Goal: Task Accomplishment & Management: Complete application form

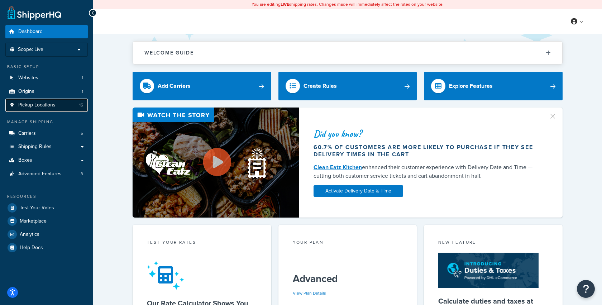
click at [31, 108] on link "Pickup Locations 15" at bounding box center [46, 105] width 82 height 13
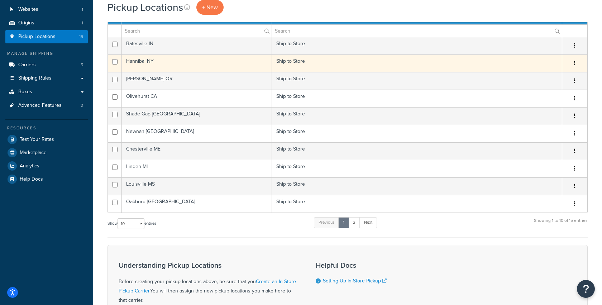
scroll to position [152, 0]
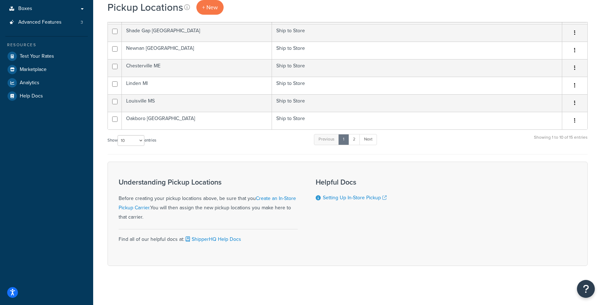
click at [212, 145] on div "Show 10 15 25 50 100 1000 entries Previous 1 2 Next Showing 1 to 10 of 15 entri…" at bounding box center [347, 143] width 480 height 21
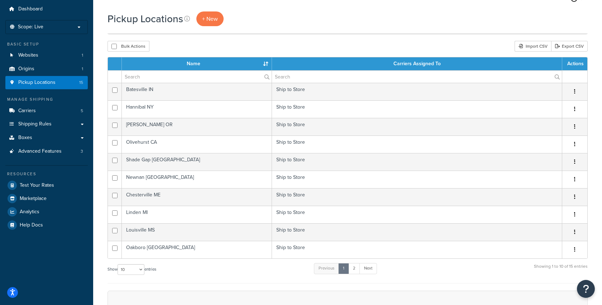
scroll to position [0, 0]
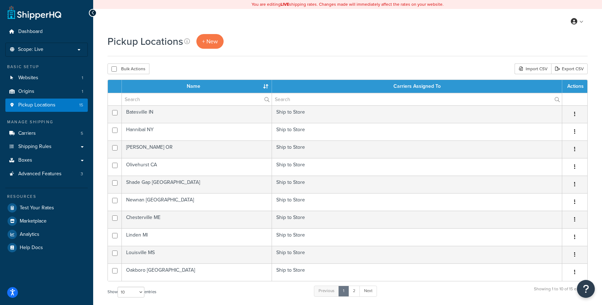
click at [222, 75] on div "Pickup Locations + New Bulk Actions Duplicate Delete Import CSV Export CSV Cont…" at bounding box center [347, 238] width 509 height 408
click at [215, 44] on span "+ New" at bounding box center [210, 41] width 16 height 8
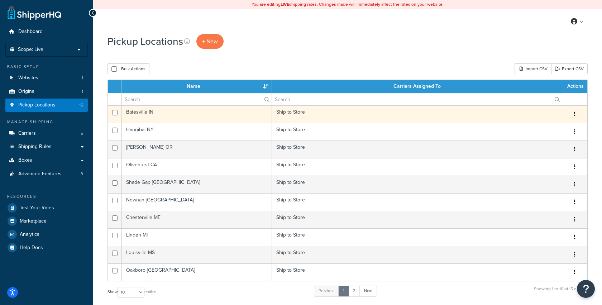
click at [575, 112] on icon "button" at bounding box center [574, 113] width 1 height 5
click at [550, 124] on link "Edit" at bounding box center [551, 127] width 57 height 15
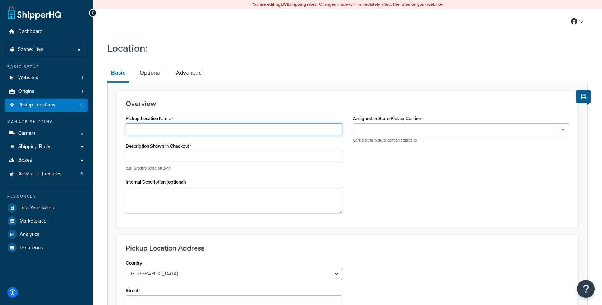
click at [154, 128] on input "Pickup Location Name" at bounding box center [234, 129] width 216 height 12
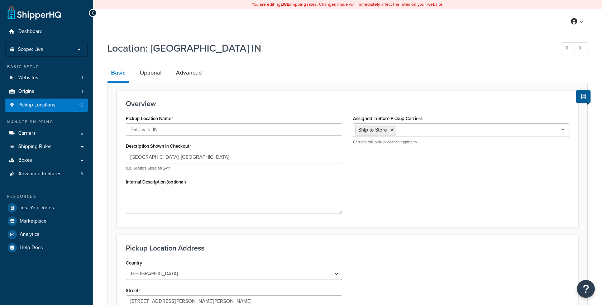
select select "14"
drag, startPoint x: 169, startPoint y: 131, endPoint x: 104, endPoint y: 131, distance: 64.8
click at [104, 131] on div "Location: [GEOGRAPHIC_DATA] IN Basic Optional Advanced Overview Pickup Location…" at bounding box center [347, 267] width 509 height 458
click at [39, 104] on span "Pickup Locations" at bounding box center [36, 105] width 37 height 6
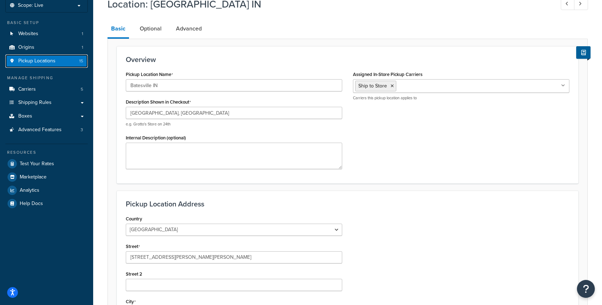
scroll to position [32, 0]
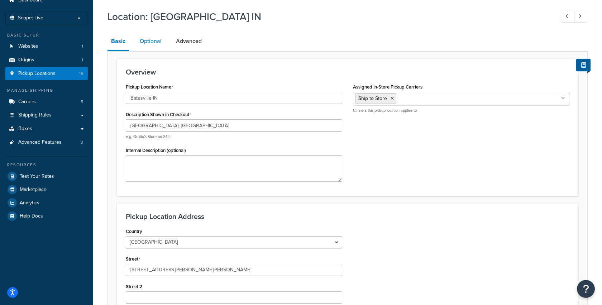
click at [146, 43] on link "Optional" at bounding box center [150, 41] width 29 height 17
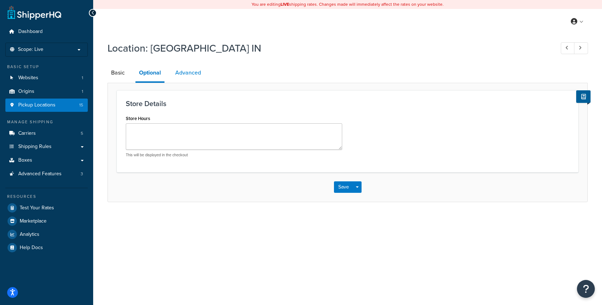
click at [195, 76] on link "Advanced" at bounding box center [188, 72] width 33 height 17
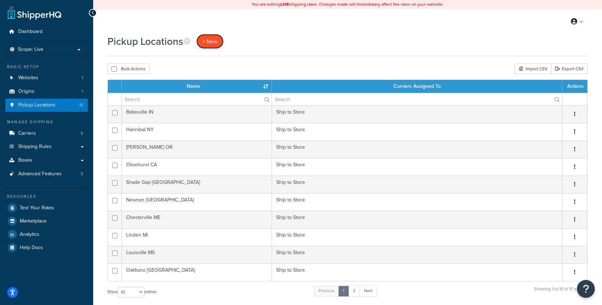
click at [210, 43] on span "+ New" at bounding box center [210, 41] width 16 height 8
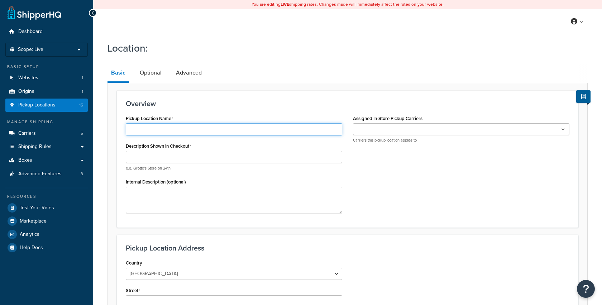
click at [200, 134] on input "Pickup Location Name" at bounding box center [234, 129] width 216 height 12
paste input "Batesville IN"
click at [141, 130] on input "Batesville IN" at bounding box center [234, 129] width 216 height 12
click at [164, 130] on input "Batesville IN" at bounding box center [234, 129] width 216 height 12
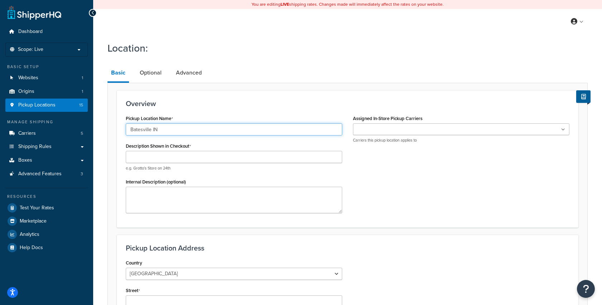
click at [164, 130] on input "Batesville IN" at bounding box center [234, 129] width 216 height 12
paste input "North Little Rock, Arkansas"
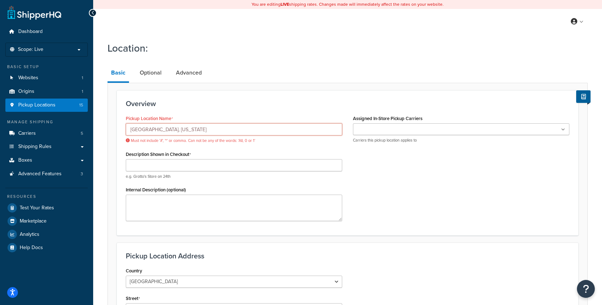
drag, startPoint x: 172, startPoint y: 129, endPoint x: 205, endPoint y: 130, distance: 33.0
click at [204, 130] on input "North Little Rock, Arkansas" at bounding box center [234, 129] width 216 height 12
click at [179, 130] on input "North Little Rock, Arkansas" at bounding box center [234, 129] width 216 height 12
click at [174, 133] on input "North Little Rock, Arkansas" at bounding box center [234, 129] width 216 height 12
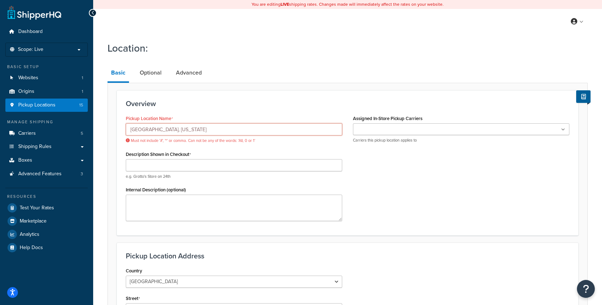
click at [174, 133] on input "North Little Rock, Arkansas" at bounding box center [234, 129] width 216 height 12
click at [167, 129] on input "North Little Rock, AR" at bounding box center [234, 129] width 216 height 12
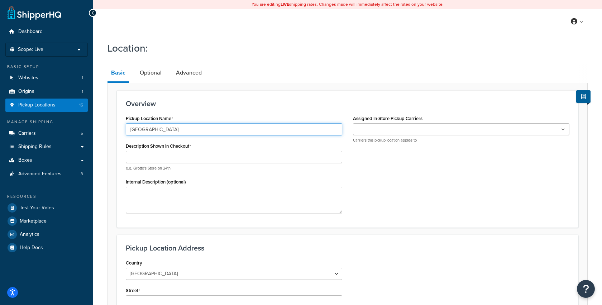
type input "North Little Rock AR"
drag, startPoint x: 179, startPoint y: 128, endPoint x: 116, endPoint y: 128, distance: 62.7
click at [117, 128] on div "Overview Pickup Location Name North Little Rock AR Description Shown in Checkou…" at bounding box center [347, 158] width 461 height 137
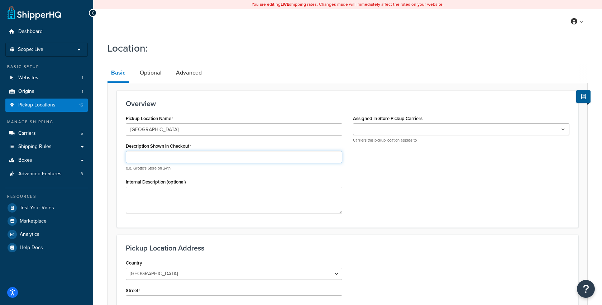
click at [142, 157] on input "Description Shown in Checkout" at bounding box center [234, 157] width 216 height 12
paste input "North Little Rock AR"
type input "North Little Rock, AR"
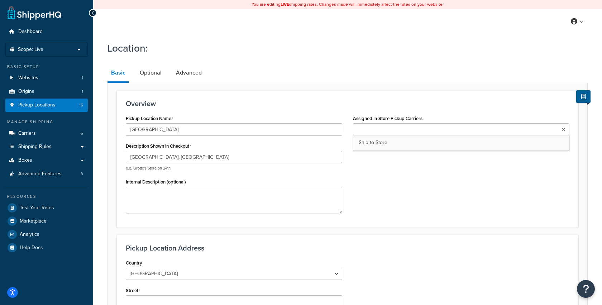
click at [376, 133] on input "Assigned In-Store Pickup Carriers" at bounding box center [386, 130] width 63 height 8
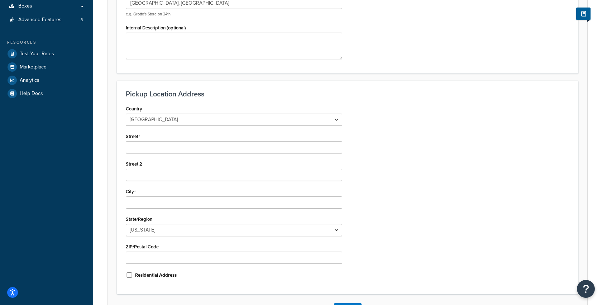
scroll to position [196, 0]
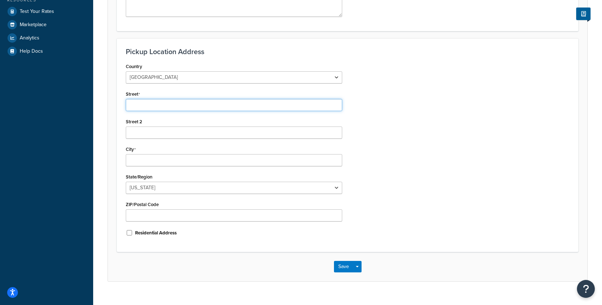
click at [144, 104] on input "Street" at bounding box center [234, 105] width 216 height 12
paste input "6723 Lumsden Rd North Little Rock, Arkansas, 72118"
drag, startPoint x: 171, startPoint y: 103, endPoint x: 207, endPoint y: 106, distance: 35.9
click at [207, 106] on input "6723 Lumsden Rd North Little Rock, Arkansas, 72118" at bounding box center [234, 105] width 216 height 12
type input "6723 Lumsden Rd , Arkansas, 72118"
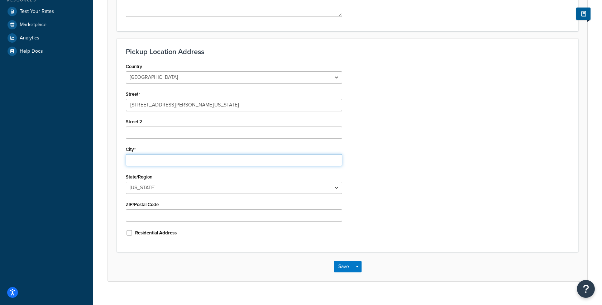
click at [140, 160] on input "City" at bounding box center [234, 160] width 216 height 12
paste input "North Little Rock"
type input "North Little Rock"
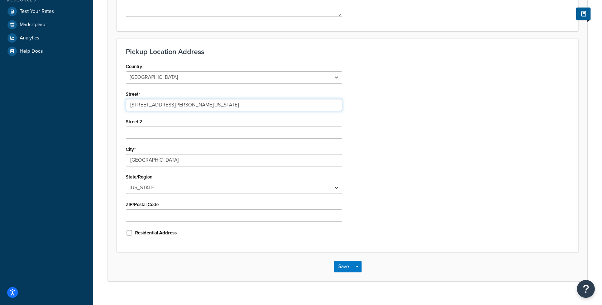
click at [187, 103] on input "6723 Lumsden Rd , Arkansas, 72118" at bounding box center [234, 105] width 216 height 12
type input "6723 Lumsden Rd ,, 72118"
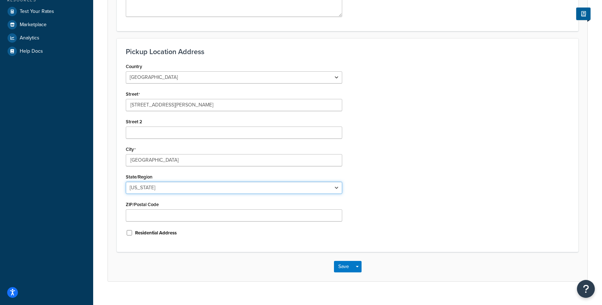
click at [154, 187] on select "Alabama Alaska American Samoa Arizona Arkansas Armed Forces Americas Armed Forc…" at bounding box center [234, 188] width 216 height 12
select select "4"
click at [126, 182] on select "Alabama Alaska American Samoa Arizona Arkansas Armed Forces Americas Armed Forc…" at bounding box center [234, 188] width 216 height 12
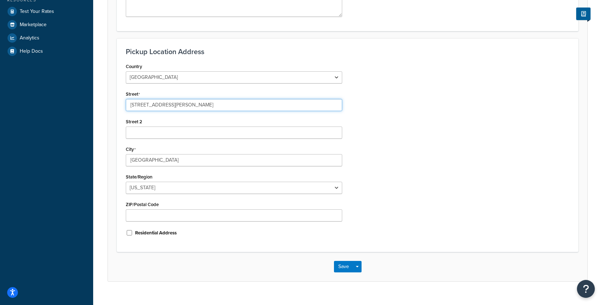
click at [182, 105] on input "6723 Lumsden Rd ,, 72118" at bounding box center [234, 105] width 216 height 12
type input "6723 Lumsden Rd ,,"
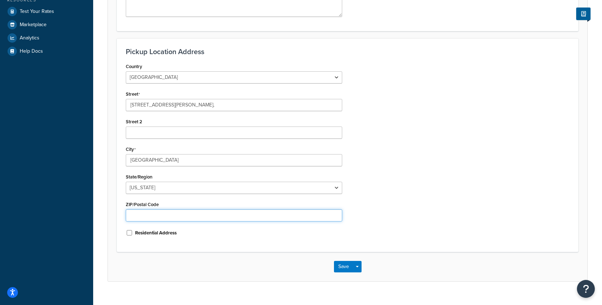
click at [155, 218] on input "ZIP/Postal Code" at bounding box center [234, 215] width 216 height 12
paste input "72118"
type input "72118"
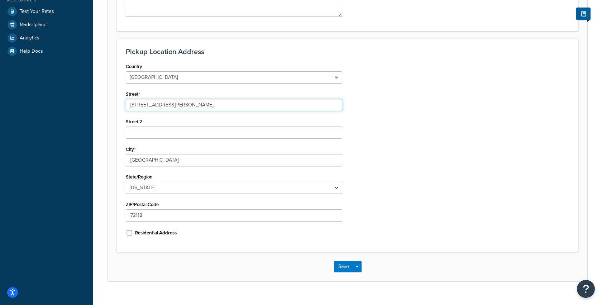
click at [185, 100] on input "6723 Lumsden Rd ,," at bounding box center [234, 105] width 216 height 12
type input "6723 Lumsden Rd"
click at [112, 138] on form "Overview Pickup Location Name North Little Rock AR Description Shown in Checkou…" at bounding box center [347, 87] width 479 height 387
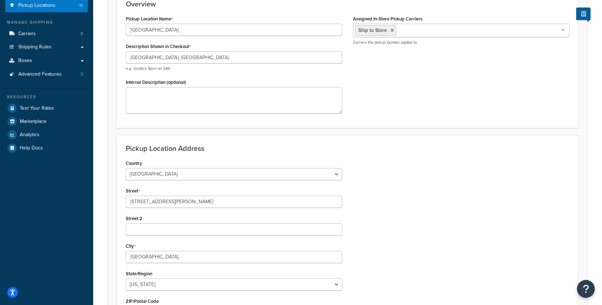
scroll to position [0, 0]
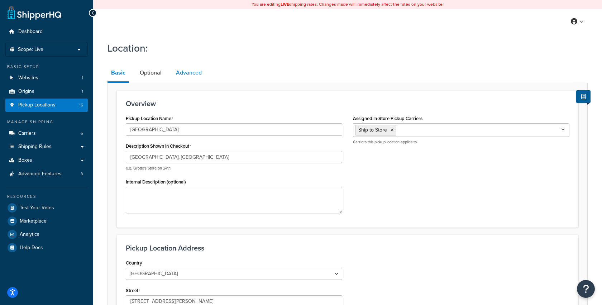
click at [195, 76] on link "Advanced" at bounding box center [188, 72] width 33 height 17
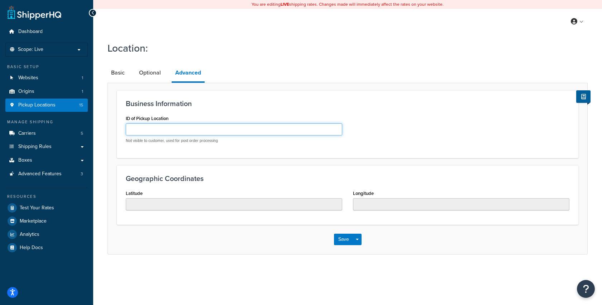
click at [143, 130] on input "ID of Pickup Location" at bounding box center [234, 129] width 216 height 12
type input "ARPU"
click at [121, 76] on link "Basic" at bounding box center [117, 72] width 21 height 17
select select "4"
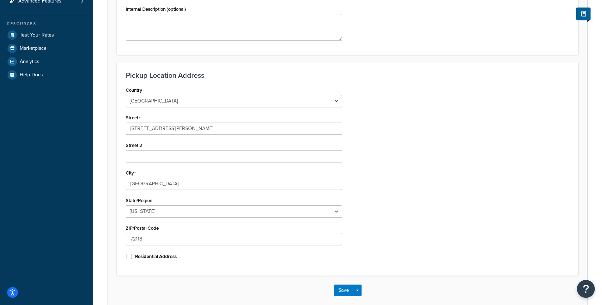
scroll to position [169, 0]
